Goal: Task Accomplishment & Management: Use online tool/utility

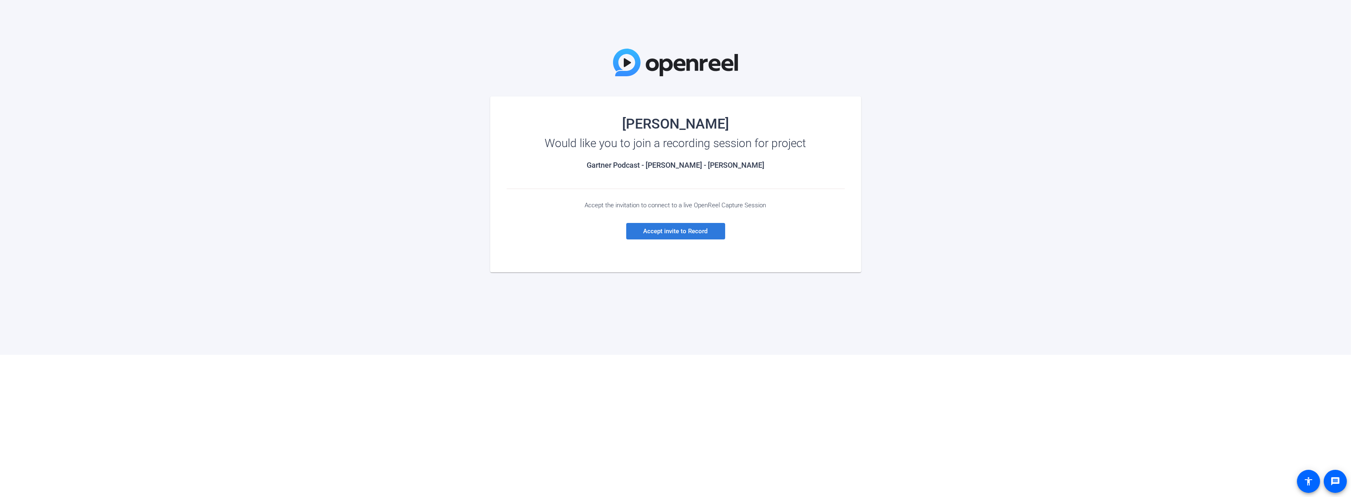
click at [680, 231] on span "Accept invite to Record" at bounding box center [676, 231] width 64 height 7
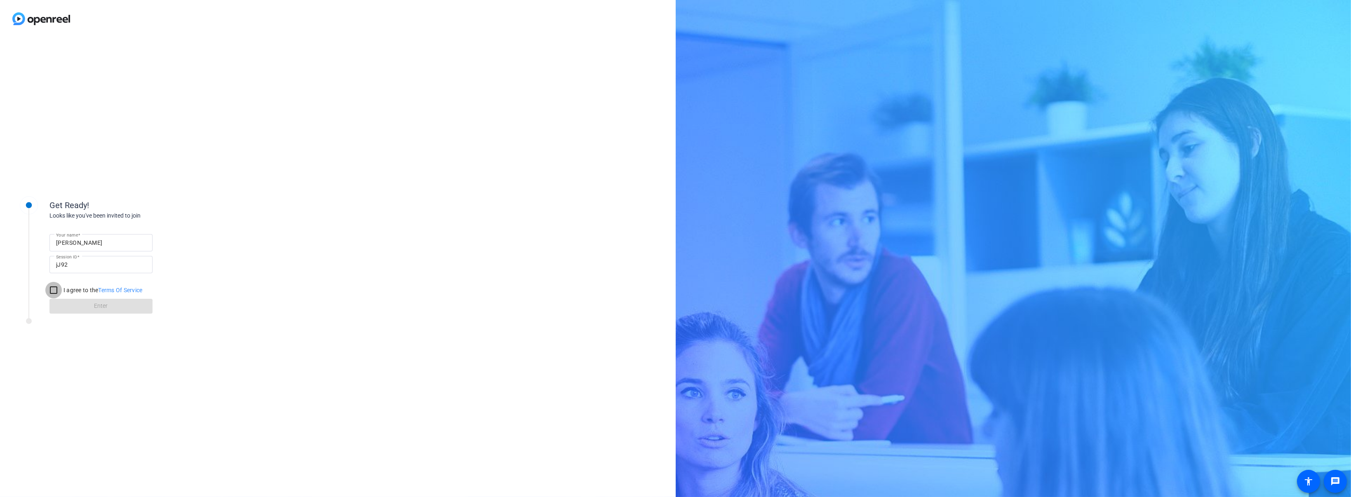
click at [53, 288] on input "I agree to the Terms Of Service" at bounding box center [53, 290] width 16 height 16
checkbox input "true"
click at [91, 309] on span at bounding box center [100, 306] width 103 height 20
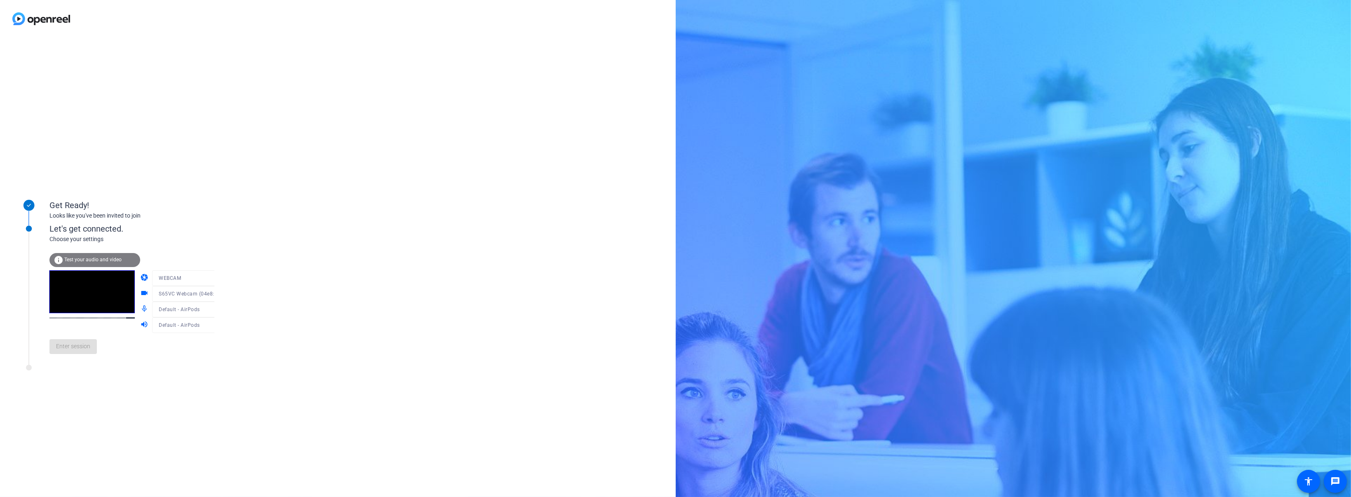
click at [205, 293] on div at bounding box center [191, 290] width 79 height 9
click at [245, 265] on div "Get Ready! Looks like you've been invited to join Let's get connected. Choose y…" at bounding box center [338, 268] width 676 height 460
click at [78, 344] on span "Enter session" at bounding box center [73, 346] width 34 height 9
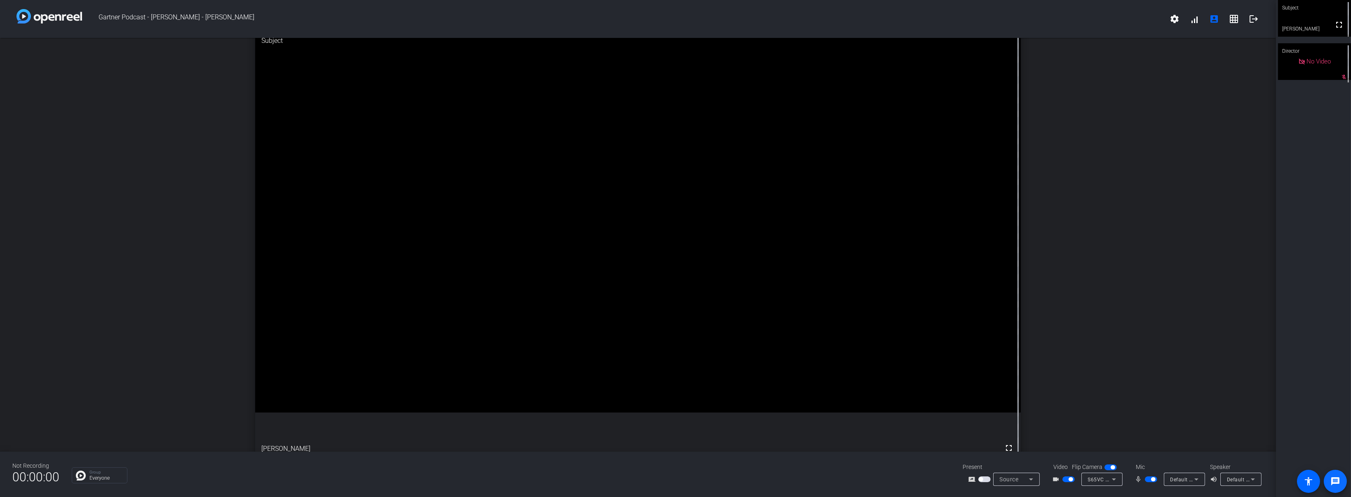
click at [1337, 479] on mat-icon "message" at bounding box center [1336, 482] width 10 height 10
click at [1309, 484] on mat-icon "accessibility" at bounding box center [1309, 482] width 10 height 10
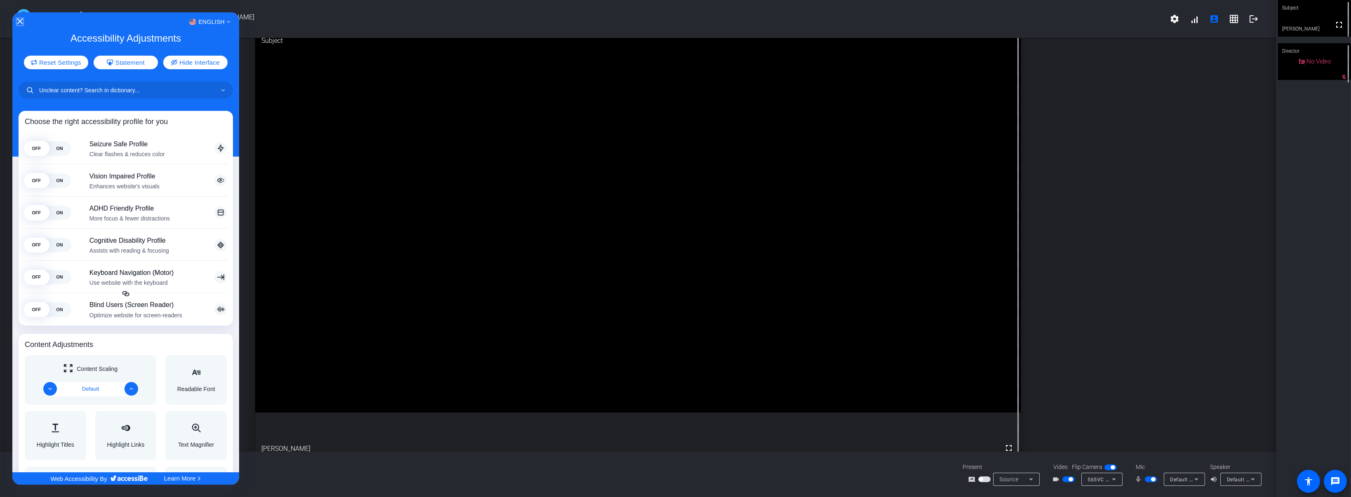
click at [20, 21] on icon "Close Accessibility Interface" at bounding box center [20, 22] width 6 height 6
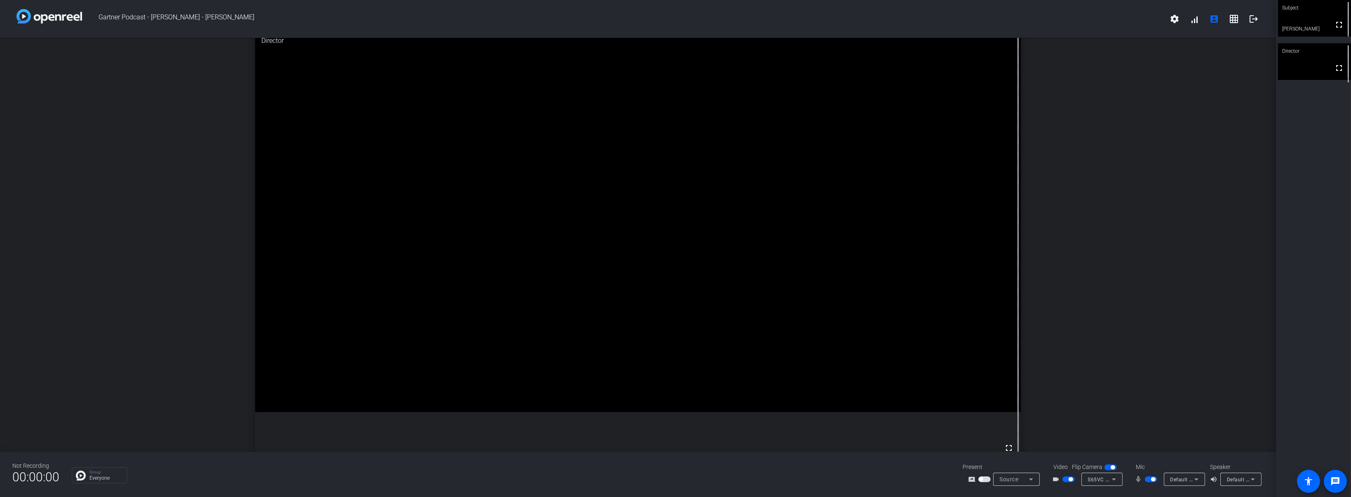
drag, startPoint x: 1305, startPoint y: 66, endPoint x: 1065, endPoint y: 118, distance: 245.6
click at [1065, 118] on div "open_in_new Director fullscreen" at bounding box center [638, 245] width 1276 height 414
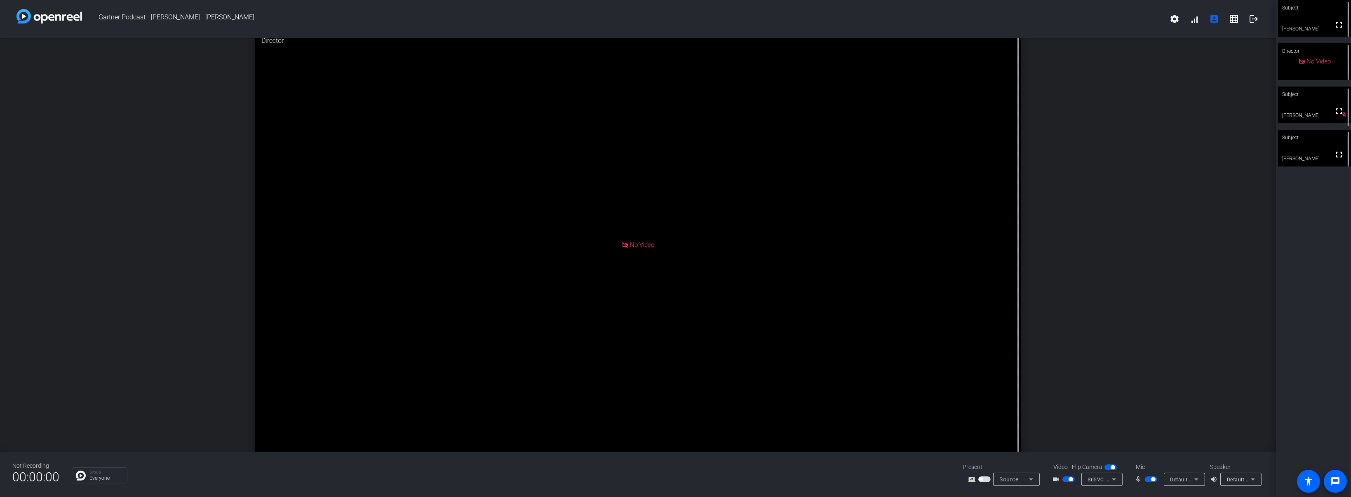
click at [1339, 208] on div "Subject fullscreen [PERSON_NAME] Director No Video Subject fullscreen [PERSON_N…" at bounding box center [1313, 248] width 75 height 497
click at [636, 24] on span "Gartner Podcast - [PERSON_NAME] - [PERSON_NAME]" at bounding box center [623, 19] width 1083 height 20
